Goal: Transaction & Acquisition: Purchase product/service

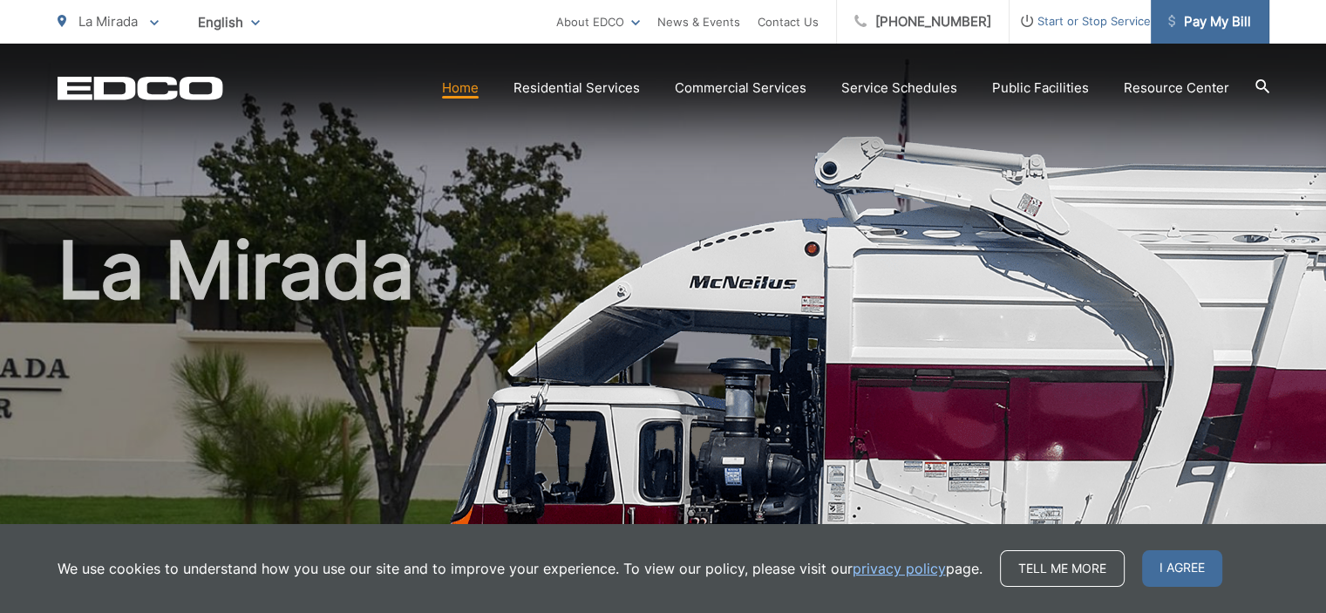
click at [1210, 21] on span "Pay My Bill" at bounding box center [1209, 21] width 83 height 21
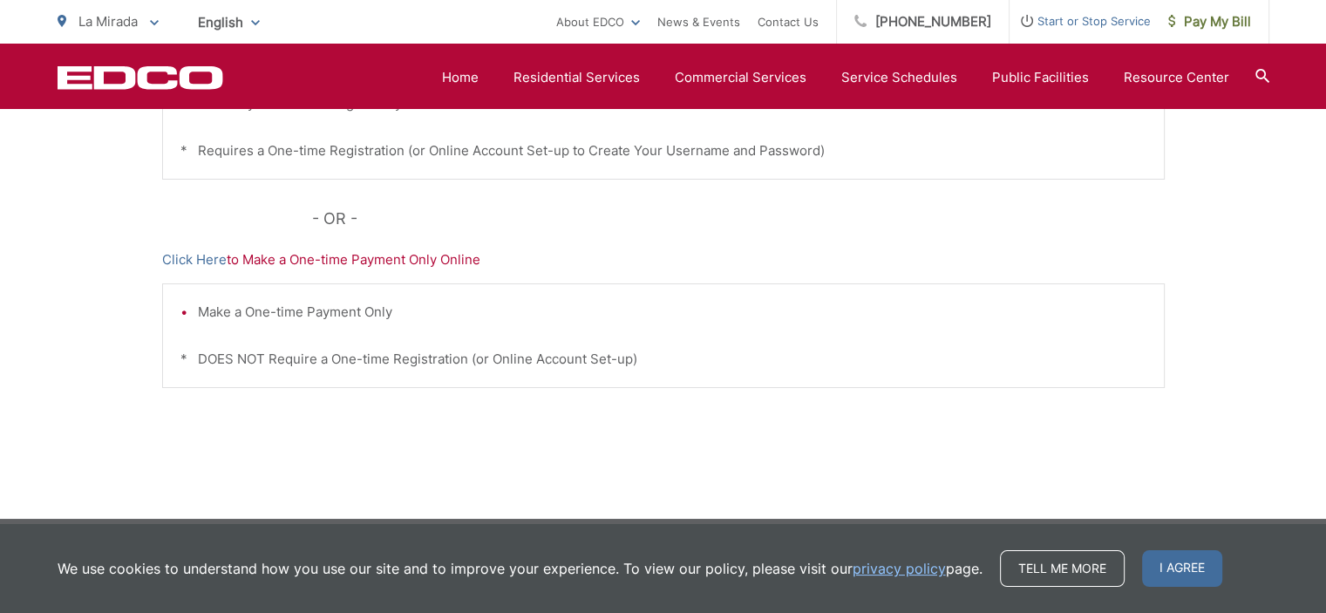
scroll to position [626, 0]
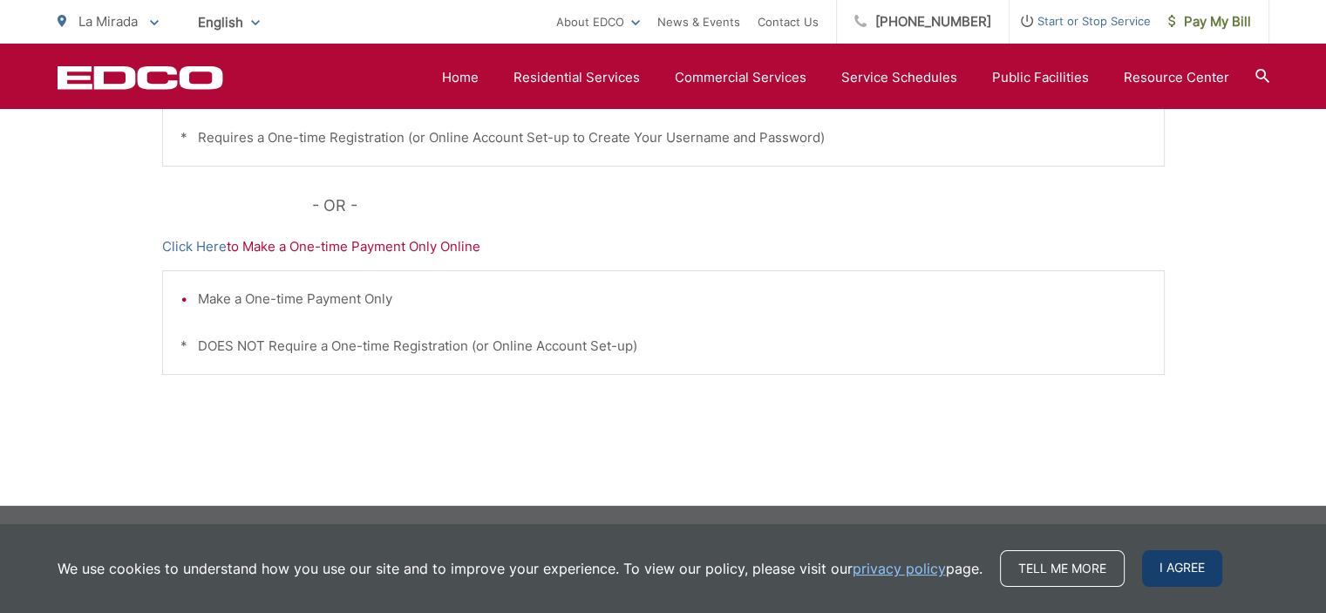
click at [1165, 573] on span "I agree" at bounding box center [1182, 568] width 80 height 37
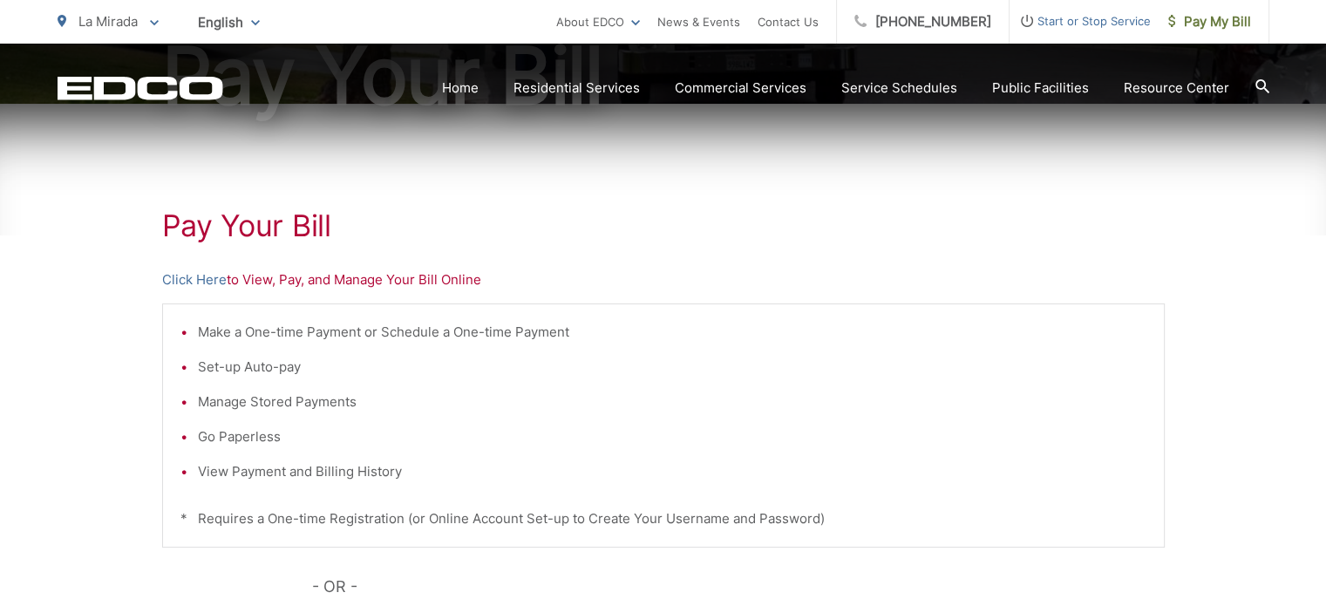
scroll to position [253, 0]
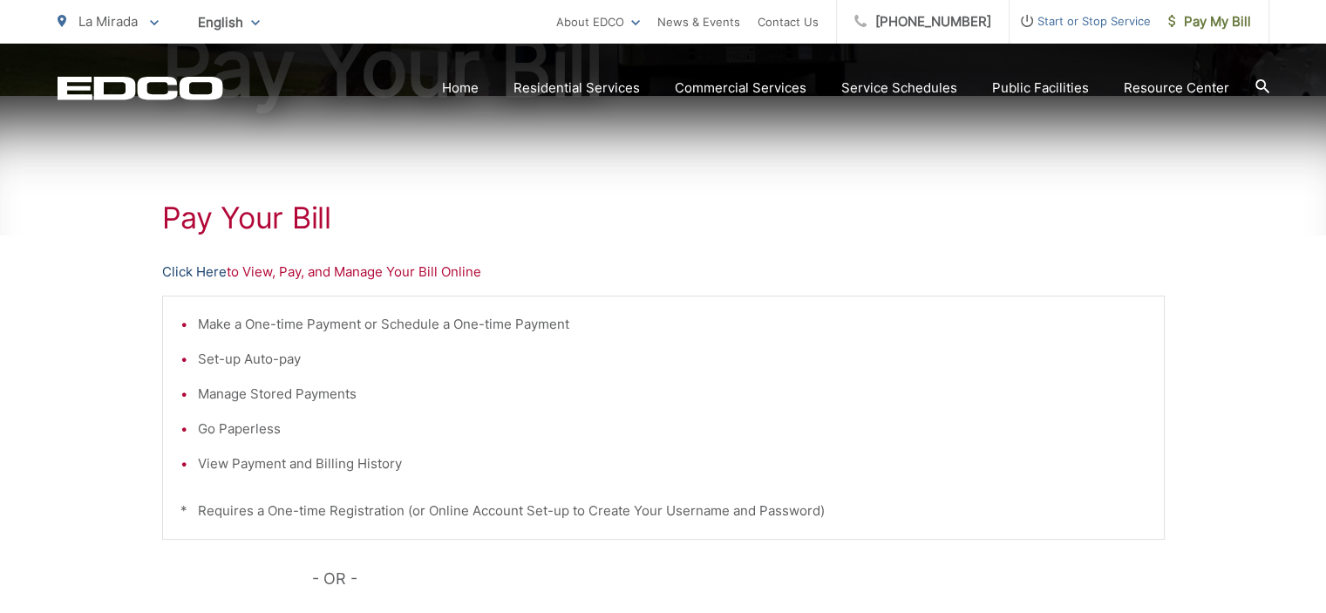
click at [208, 274] on link "Click Here" at bounding box center [194, 272] width 65 height 21
